Goal: Find contact information: Find contact information

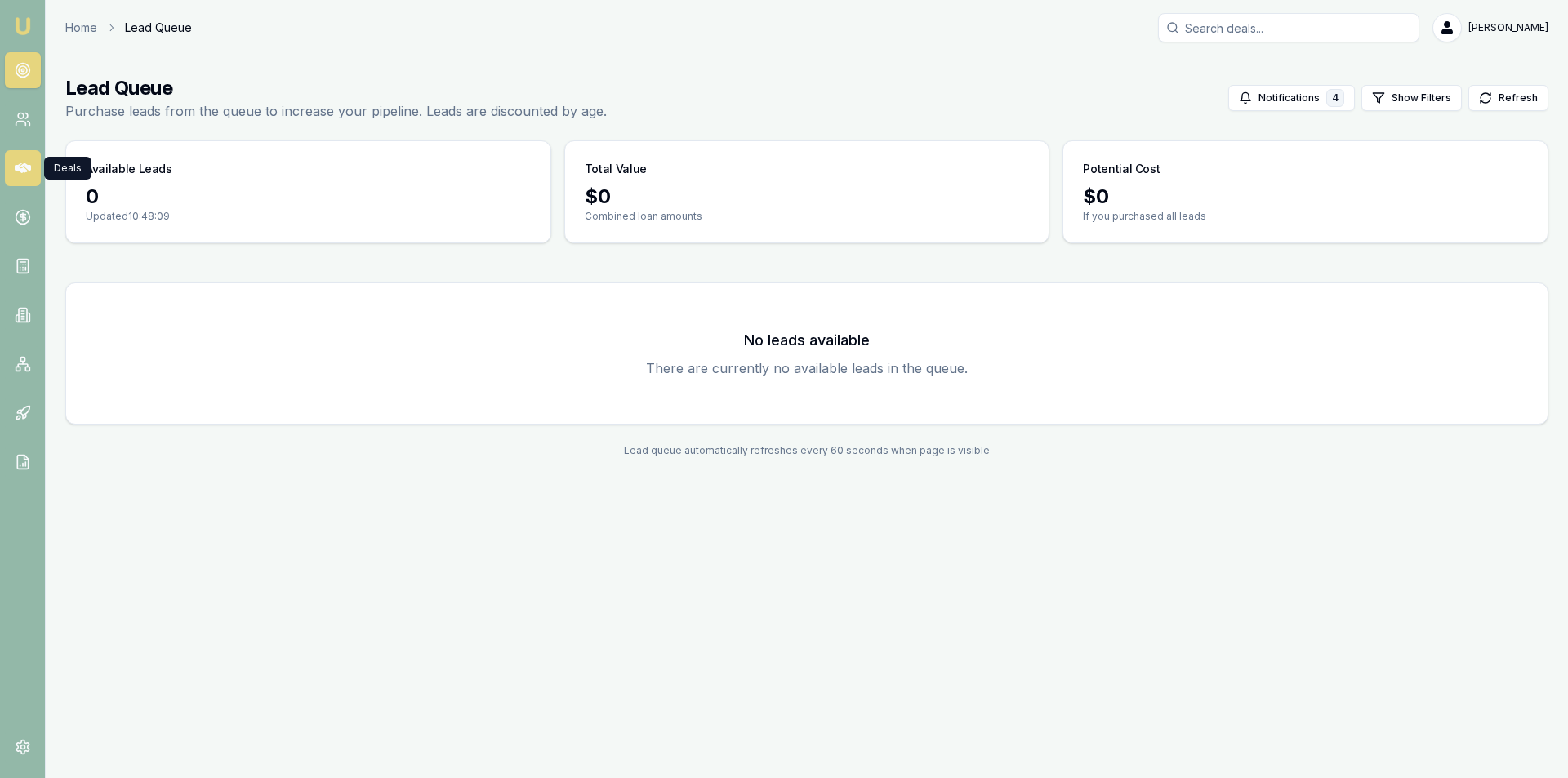
click at [25, 167] on icon at bounding box center [22, 167] width 16 height 16
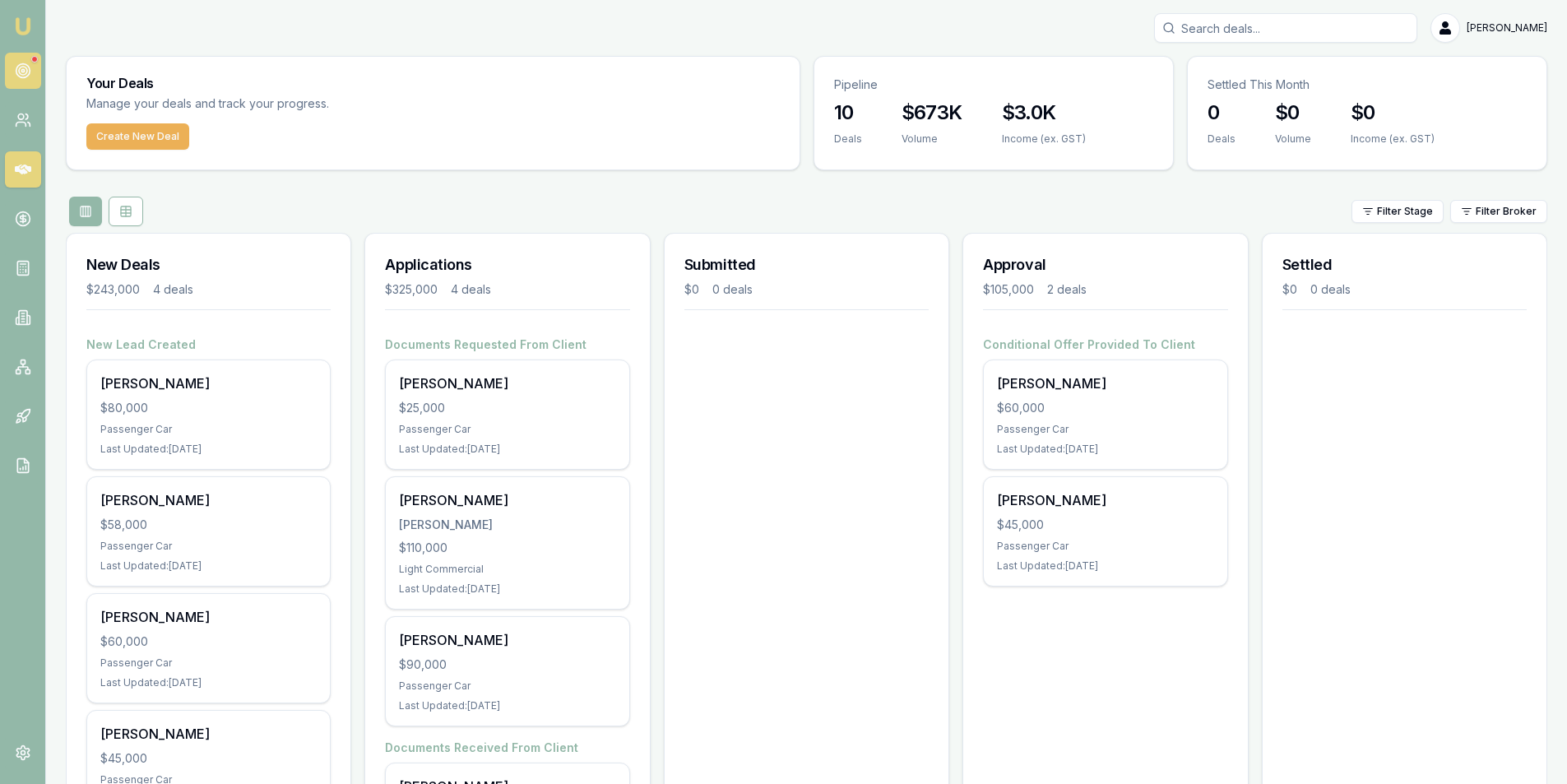
click at [9, 66] on link at bounding box center [23, 71] width 36 height 36
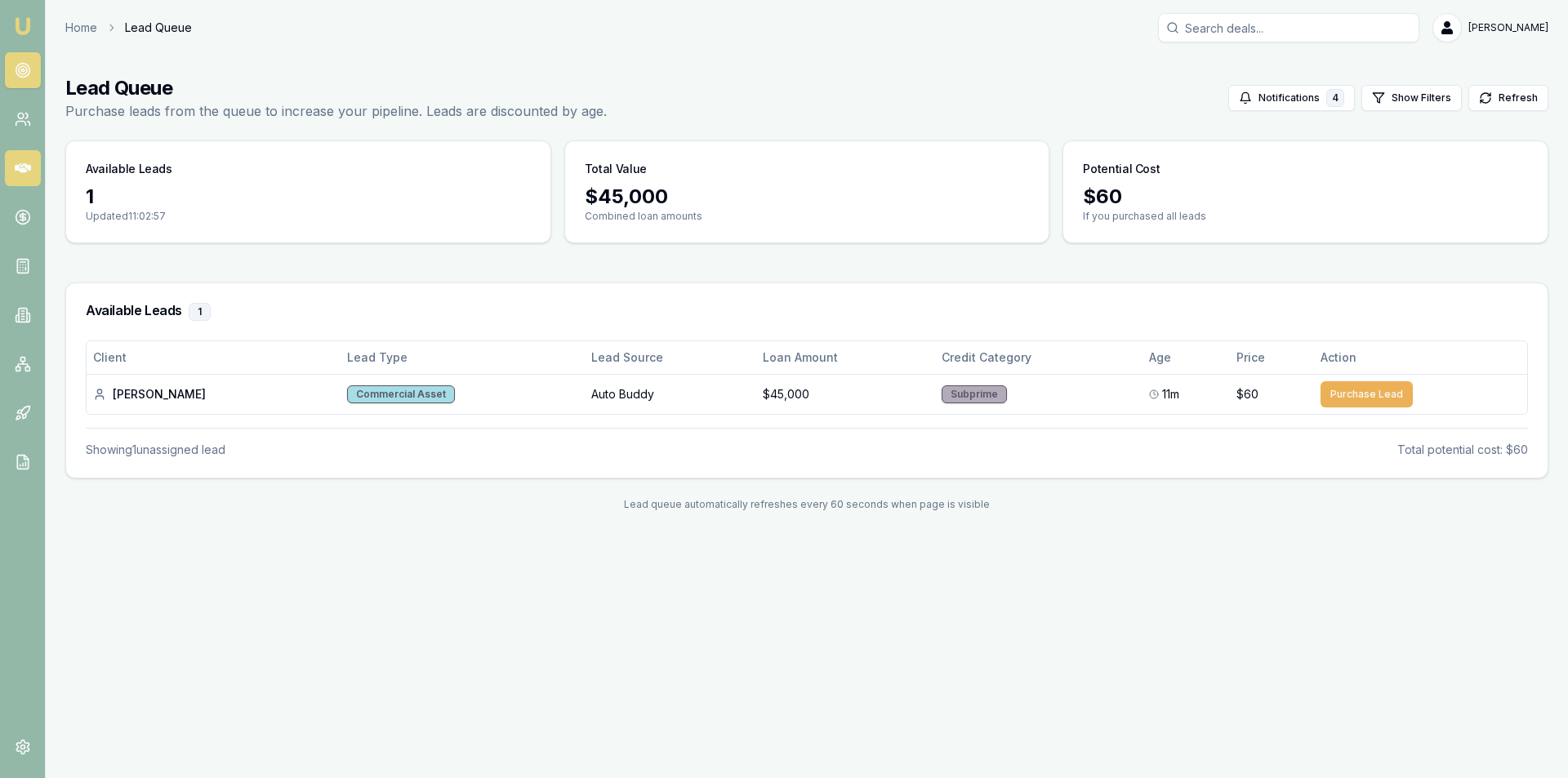
click at [22, 161] on icon at bounding box center [22, 167] width 16 height 16
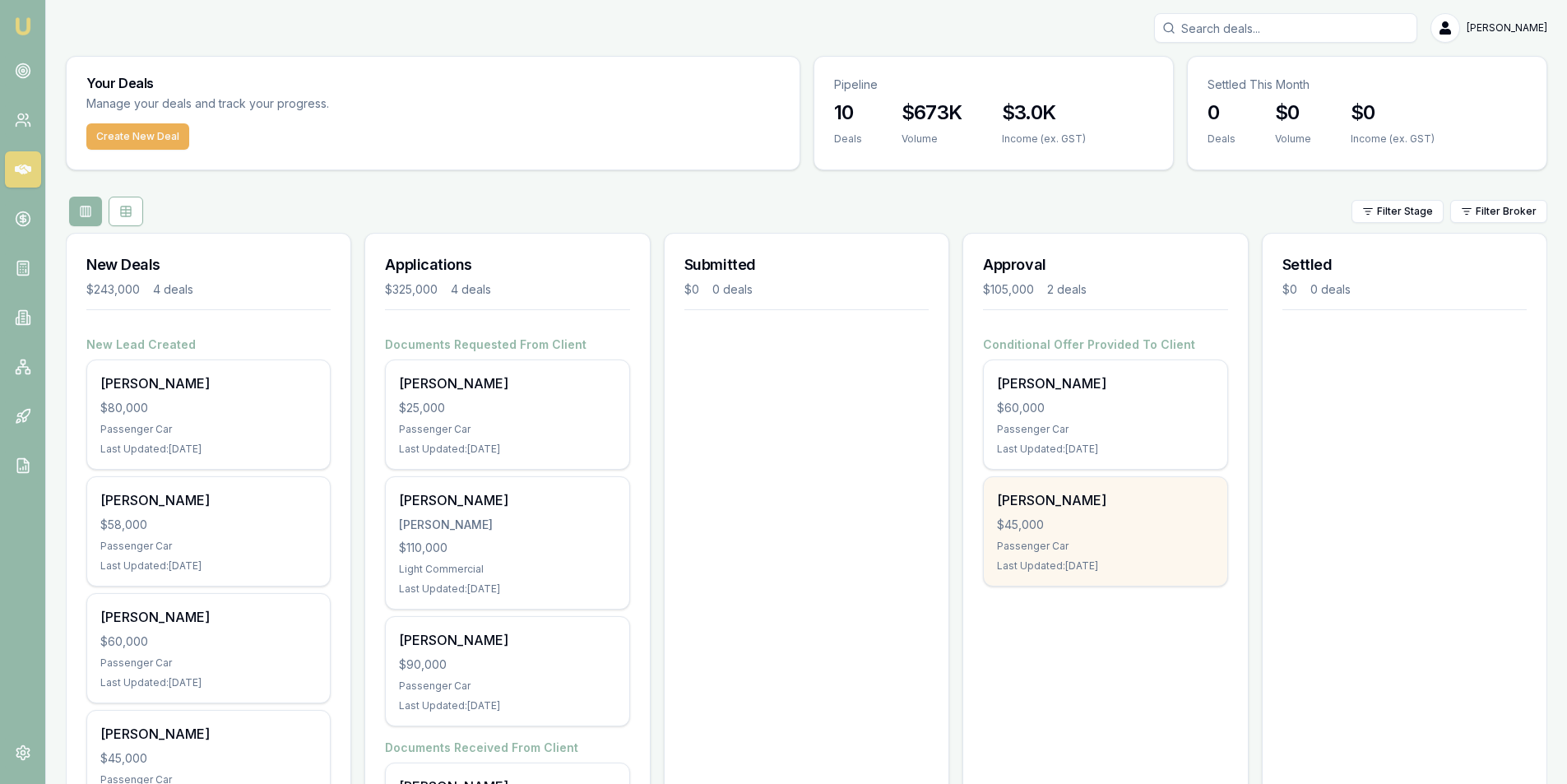
click at [1104, 513] on div "Barend Bester $45,000 Passenger Car Last Updated: 3 days ago" at bounding box center [1106, 531] width 243 height 108
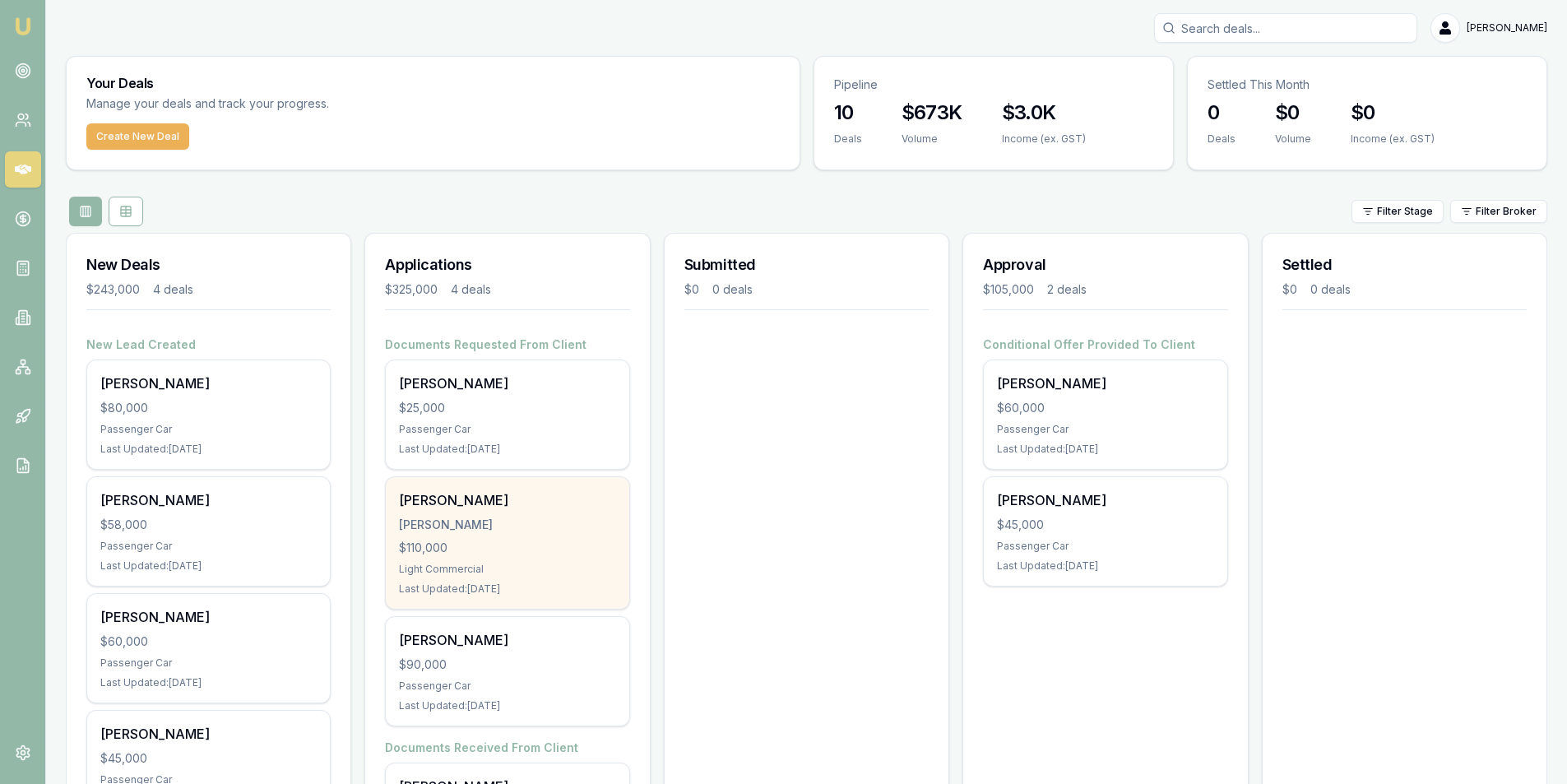
scroll to position [176, 0]
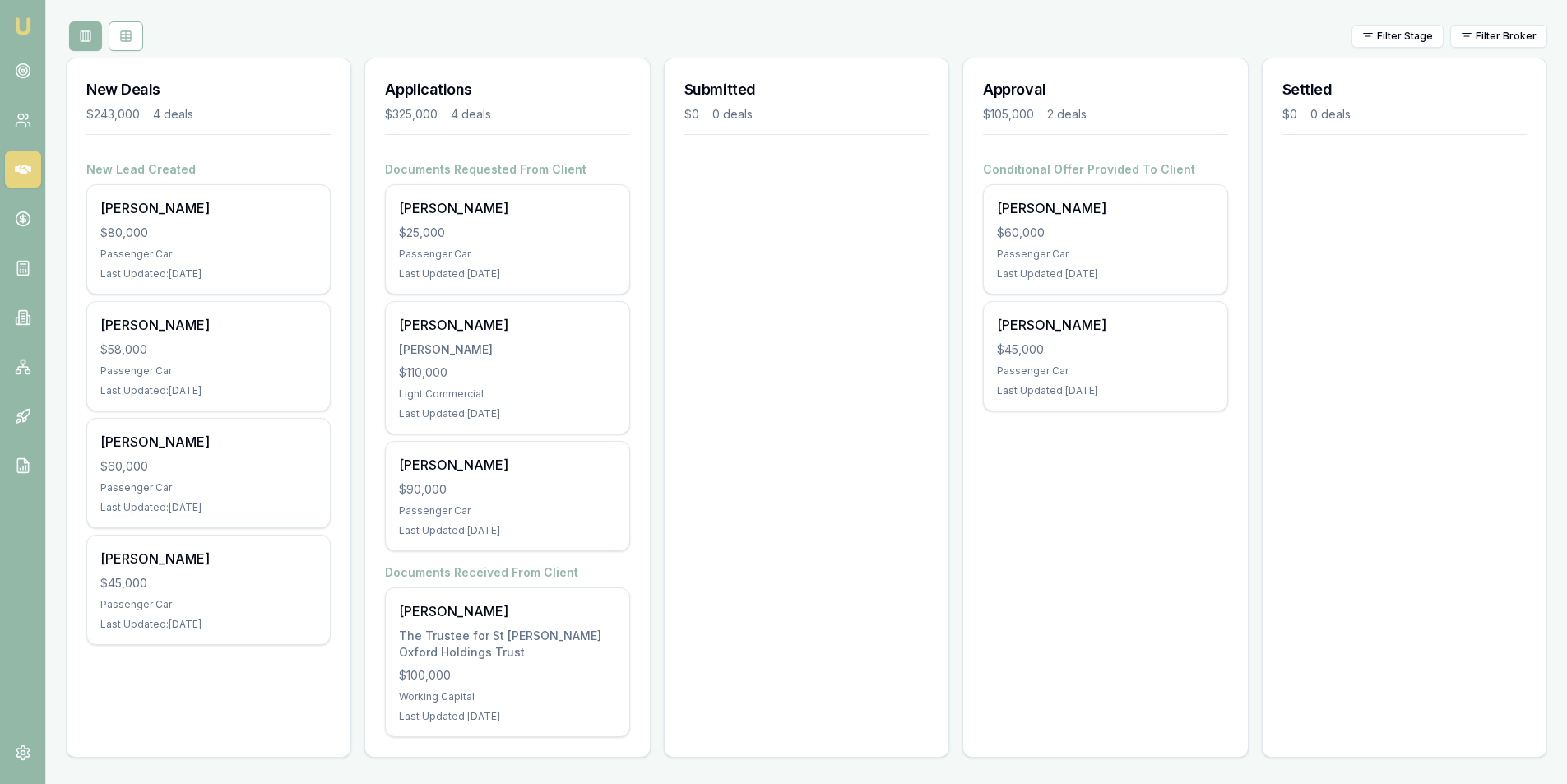
click at [1101, 525] on div "Approval $105,000 2 deals Conditional Offer Provided To Client Steven Smith $60…" at bounding box center [1106, 407] width 286 height 700
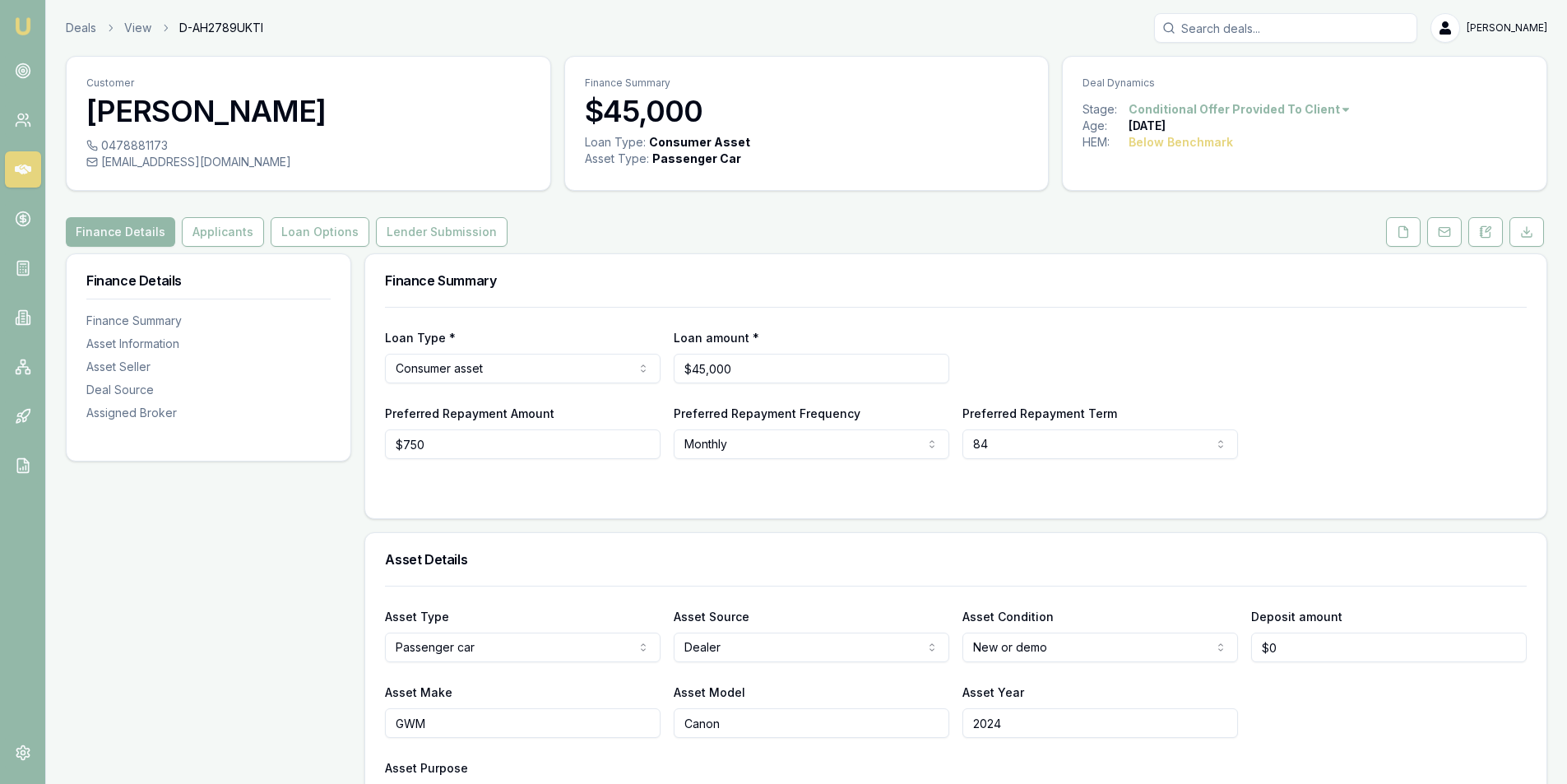
click at [176, 157] on div "[EMAIL_ADDRESS][DOMAIN_NAME]" at bounding box center [308, 162] width 444 height 16
copy div "[EMAIL_ADDRESS][DOMAIN_NAME]"
